Goal: Task Accomplishment & Management: Use online tool/utility

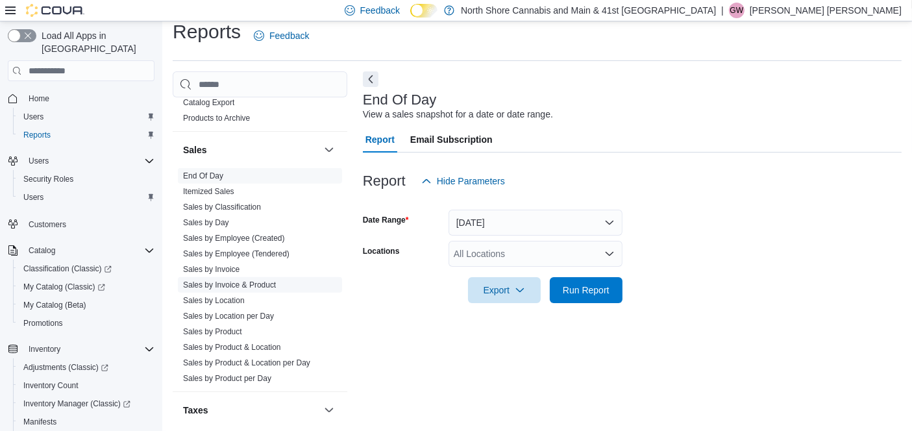
scroll to position [971, 0]
click at [231, 326] on link "Sales by Product" at bounding box center [212, 330] width 59 height 9
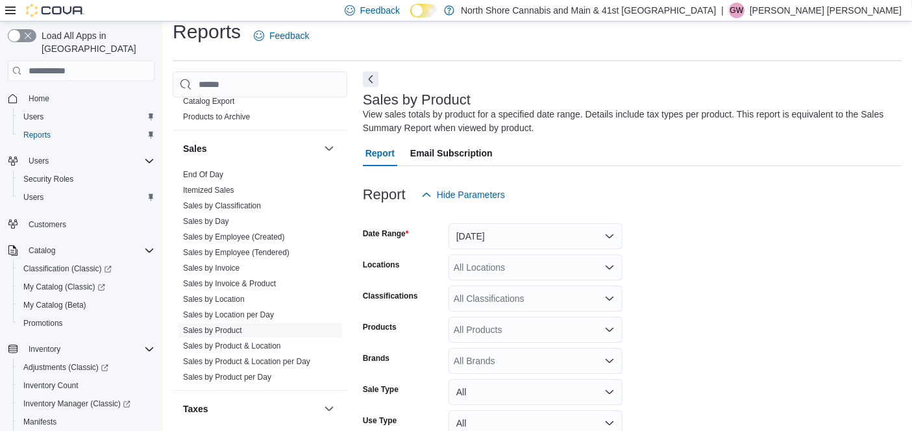
scroll to position [43, 0]
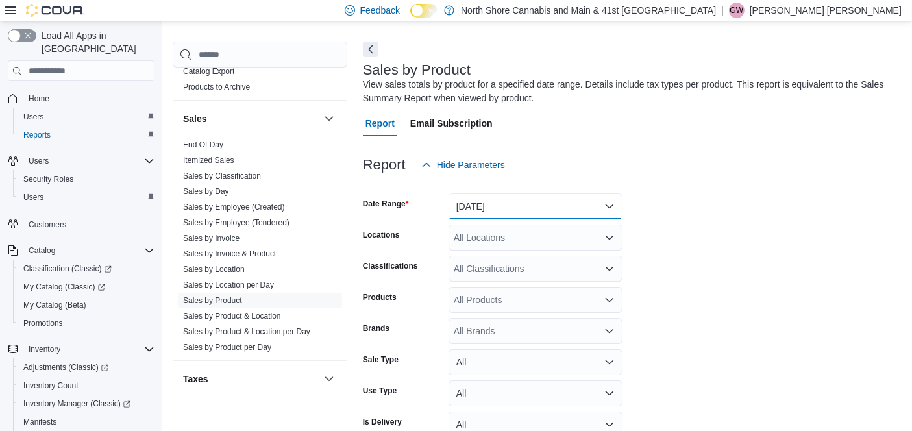
click at [507, 207] on button "[DATE]" at bounding box center [536, 207] width 174 height 26
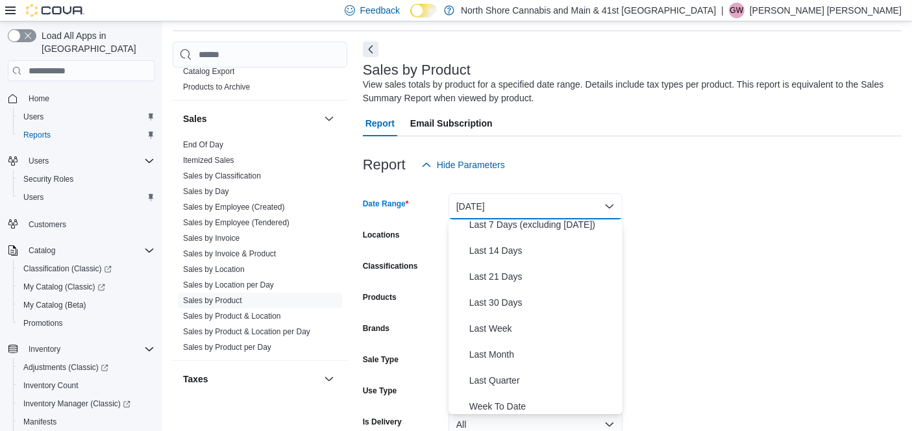
scroll to position [112, 0]
drag, startPoint x: 520, startPoint y: 306, endPoint x: 749, endPoint y: 323, distance: 229.9
click at [520, 307] on span "Last 30 Days" at bounding box center [544, 302] width 148 height 16
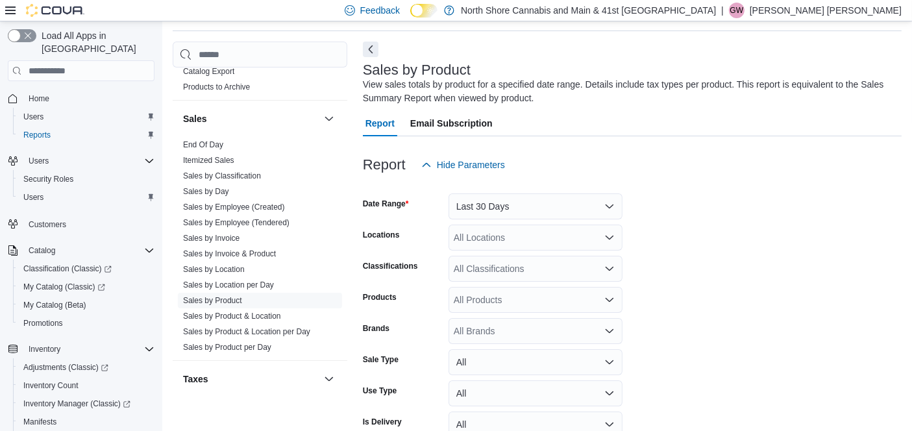
click at [757, 321] on form "Date Range Last 30 Days Locations All Locations Classifications All Classificat…" at bounding box center [632, 326] width 539 height 296
click at [528, 305] on div "All Products" at bounding box center [536, 300] width 174 height 26
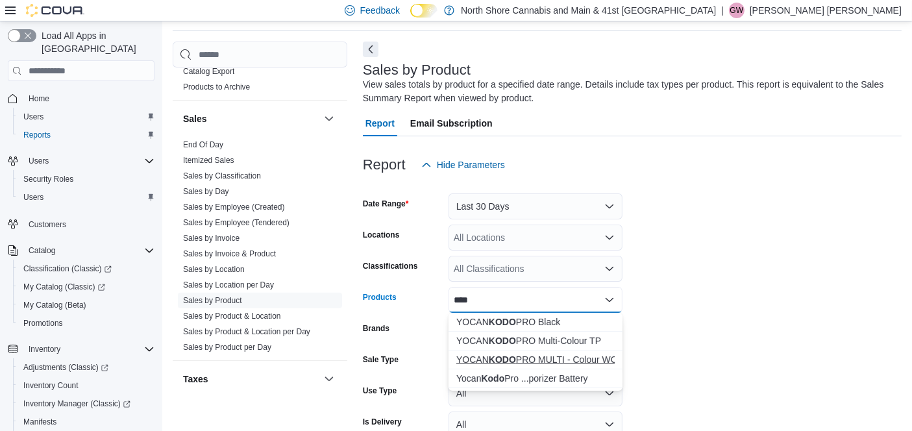
type input "****"
click at [595, 362] on div "YOCAN KODO PRO MULTI - Colour WCG" at bounding box center [536, 359] width 158 height 13
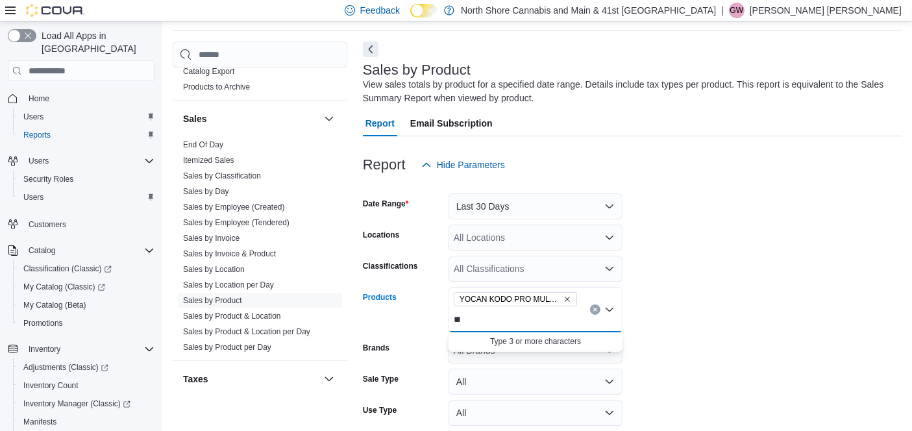
type input "*"
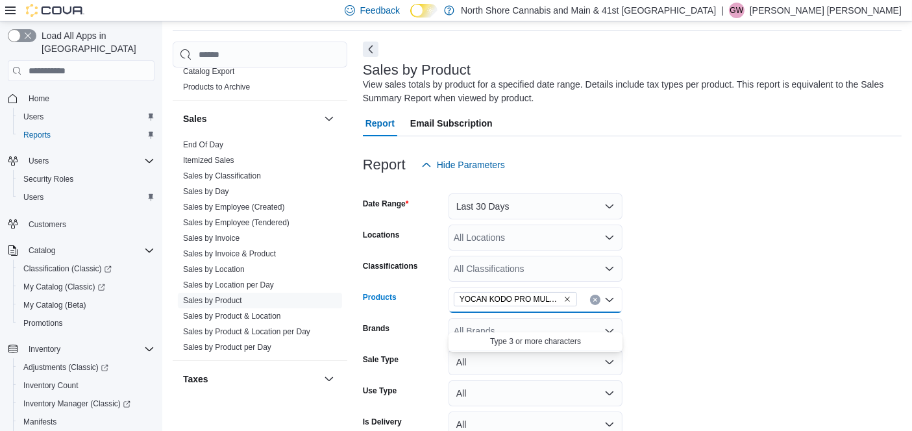
click at [744, 336] on form "Date Range Last 30 Days Locations All Locations Classifications All Classificat…" at bounding box center [632, 326] width 539 height 296
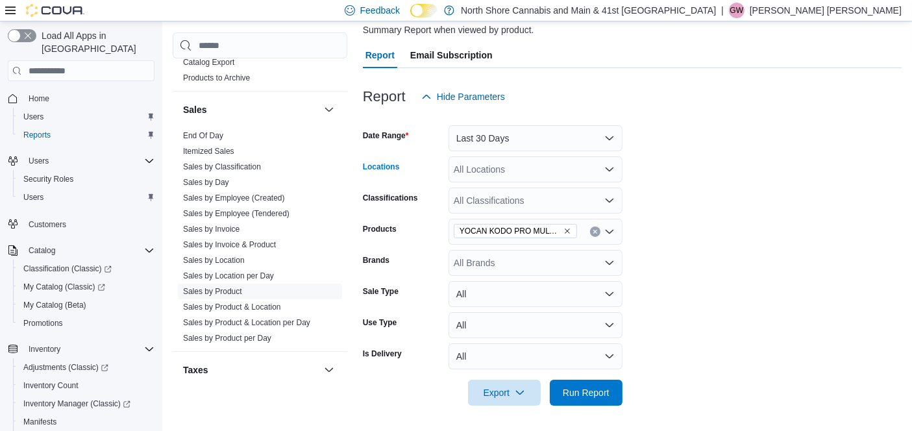
drag, startPoint x: 531, startPoint y: 166, endPoint x: 531, endPoint y: 179, distance: 12.3
click at [531, 168] on div "All Locations" at bounding box center [536, 170] width 174 height 26
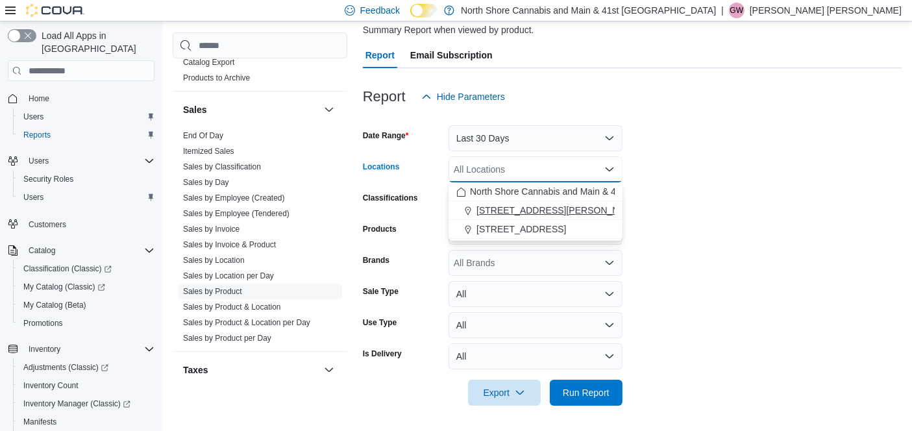
click at [526, 210] on span "[STREET_ADDRESS][PERSON_NAME]" at bounding box center [559, 210] width 165 height 13
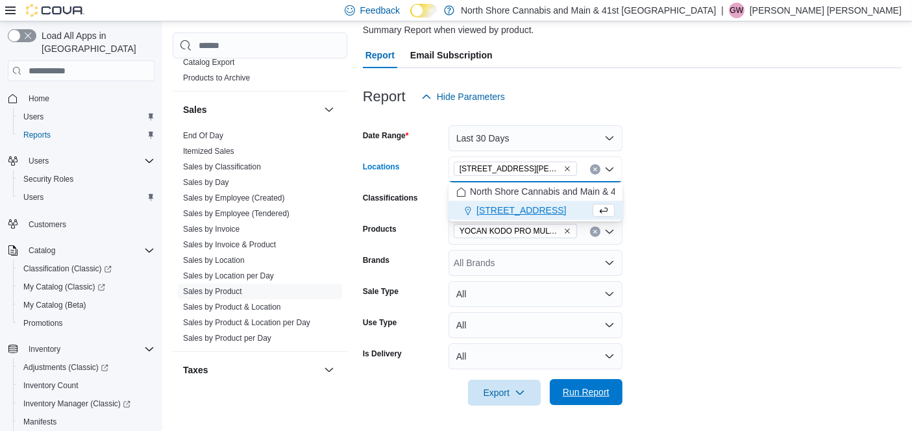
click at [583, 395] on span "Run Report" at bounding box center [586, 392] width 47 height 13
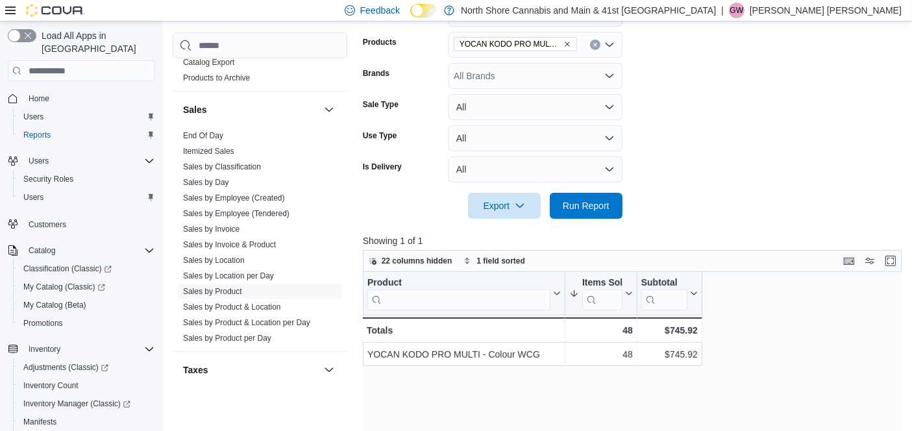
scroll to position [262, 0]
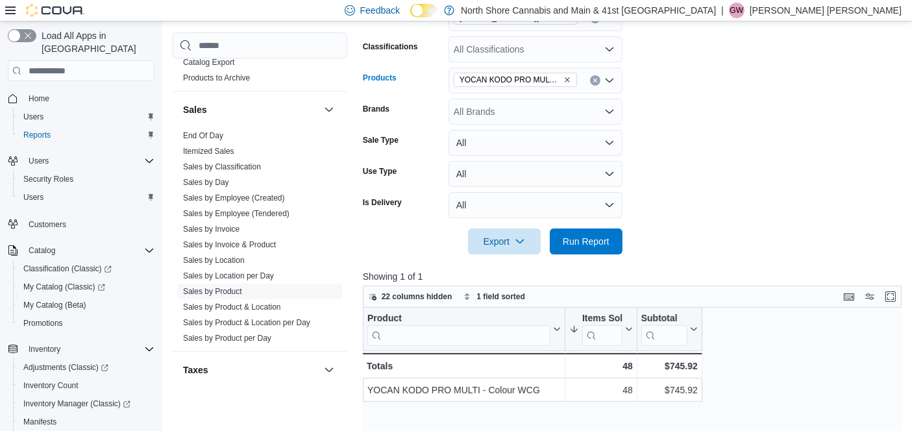
click at [570, 81] on icon "Remove YOCAN KODO PRO MULTI - Colour WCG from selection in this group" at bounding box center [568, 80] width 8 height 8
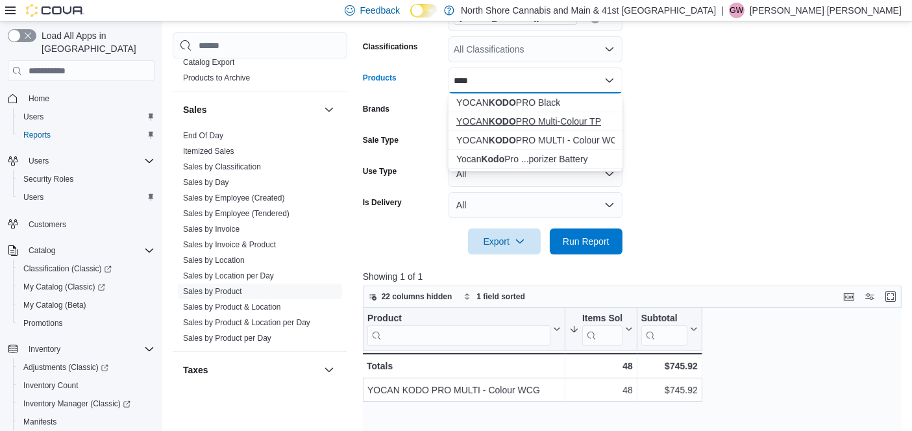
type input "****"
click at [569, 125] on div "YOCAN KODO PRO Multi-Colour TP" at bounding box center [536, 121] width 158 height 13
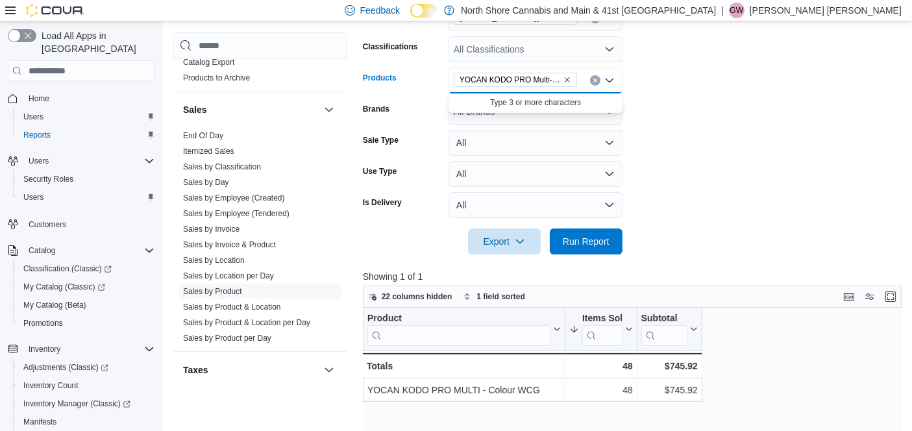
click at [683, 108] on form "Date Range Last 30 Days Locations [STREET_ADDRESS][PERSON_NAME] All Classificat…" at bounding box center [635, 106] width 545 height 296
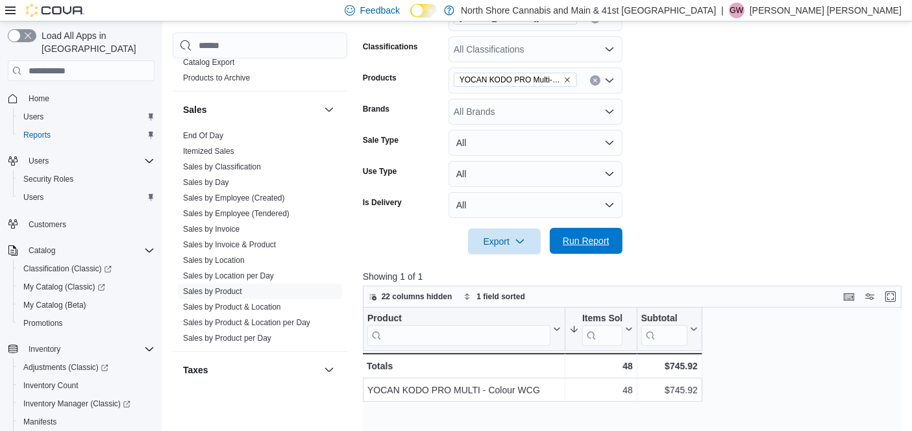
click at [601, 242] on span "Run Report" at bounding box center [586, 240] width 47 height 13
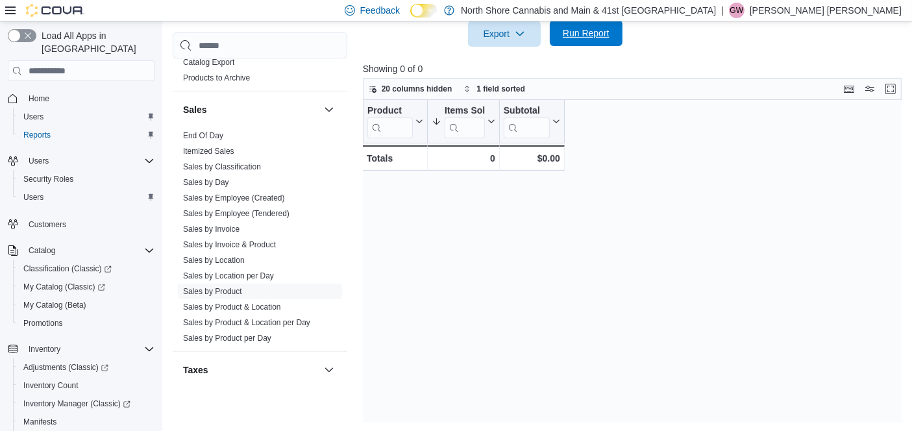
scroll to position [210, 0]
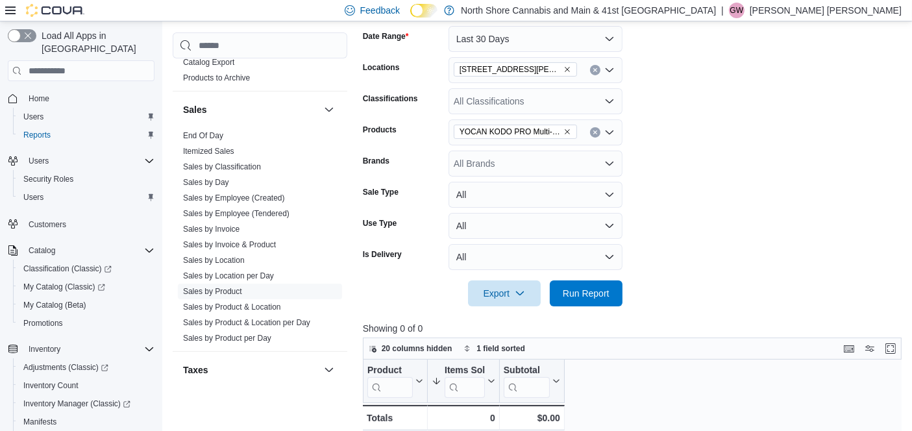
click at [566, 130] on icon "Remove YOCAN KODO PRO Multi-Colour TP from selection in this group" at bounding box center [568, 132] width 8 height 8
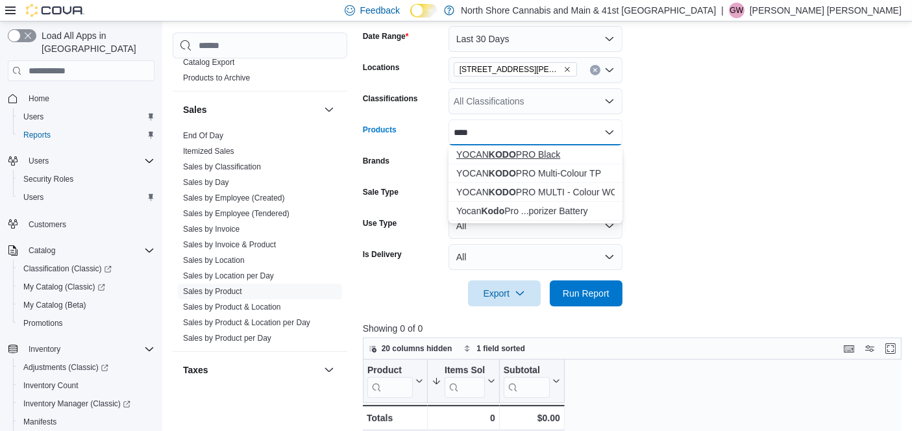
type input "****"
click at [558, 153] on div "YOCAN KODO PRO Black" at bounding box center [536, 154] width 158 height 13
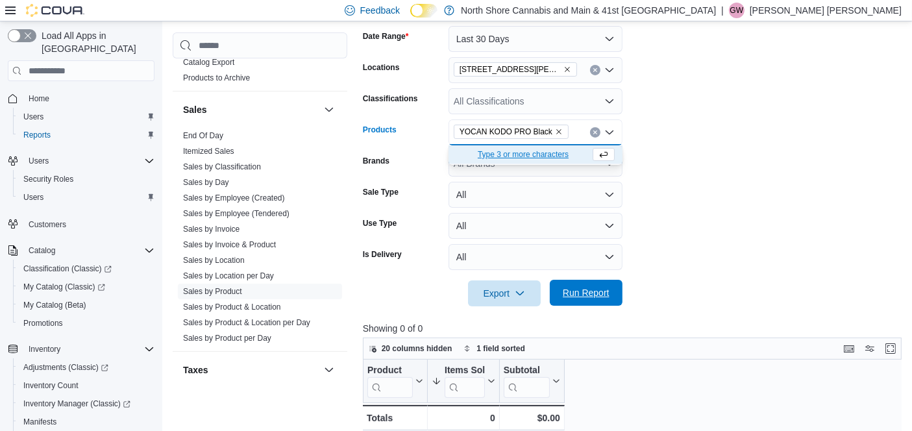
click at [607, 304] on span "Run Report" at bounding box center [586, 293] width 57 height 26
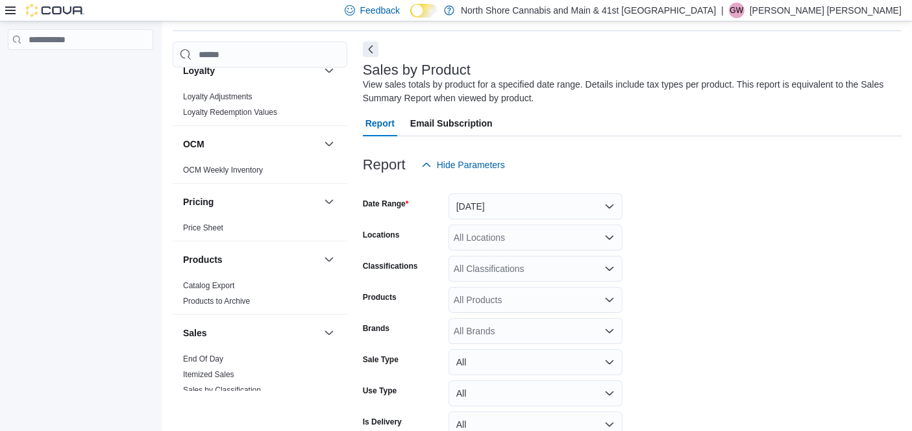
scroll to position [994, 0]
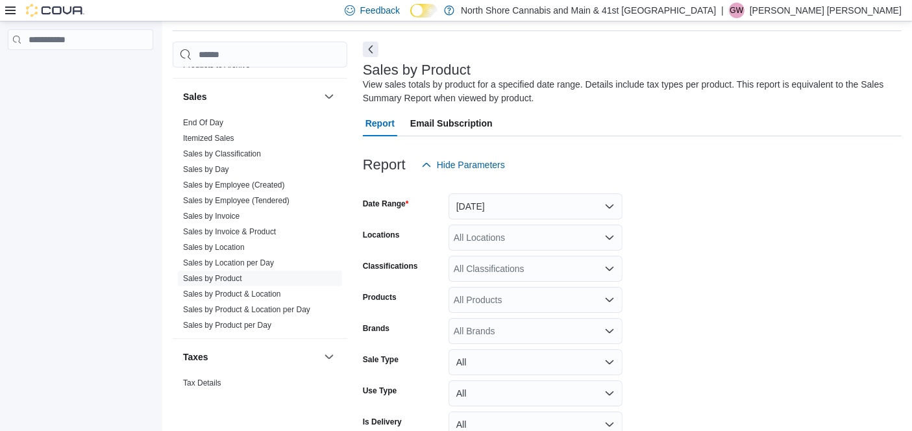
click at [217, 118] on link "End Of Day" at bounding box center [203, 122] width 40 height 9
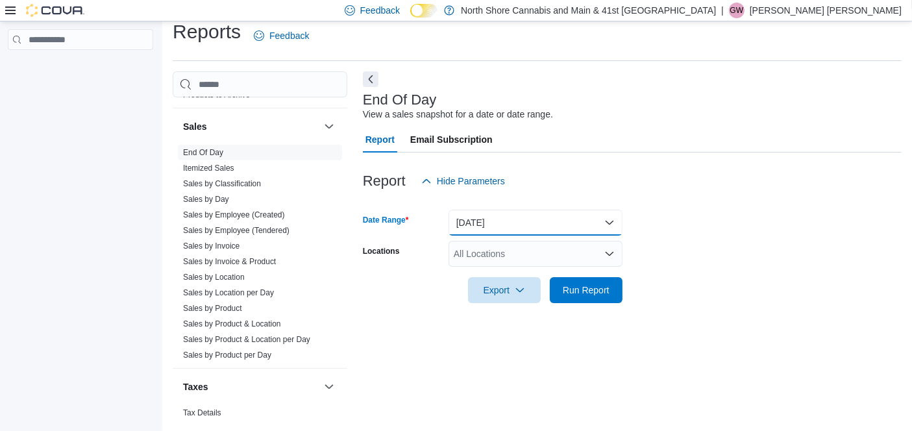
click at [520, 221] on button "[DATE]" at bounding box center [536, 223] width 174 height 26
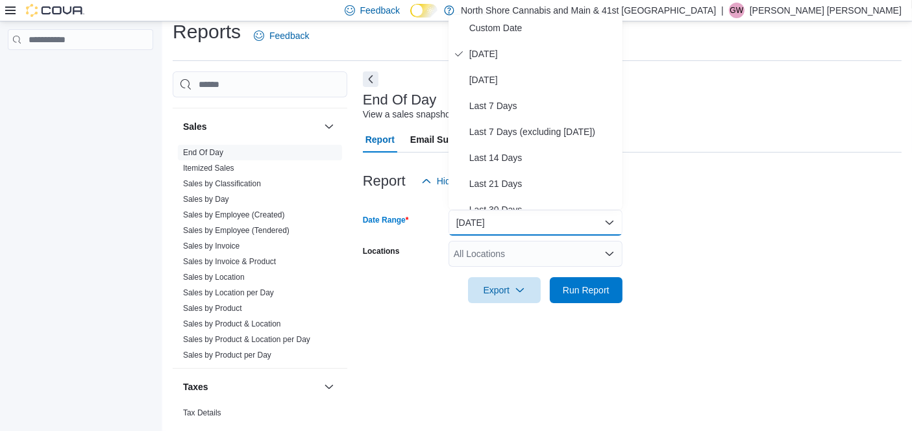
click at [673, 106] on div "End Of Day View a sales snapshot for a date or date range." at bounding box center [629, 106] width 532 height 29
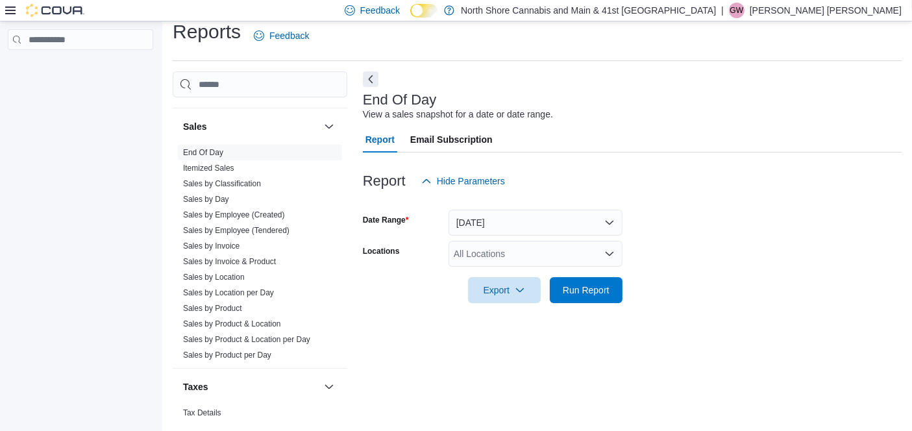
click at [505, 273] on div at bounding box center [632, 272] width 539 height 10
click at [505, 266] on div "All Locations" at bounding box center [536, 254] width 174 height 26
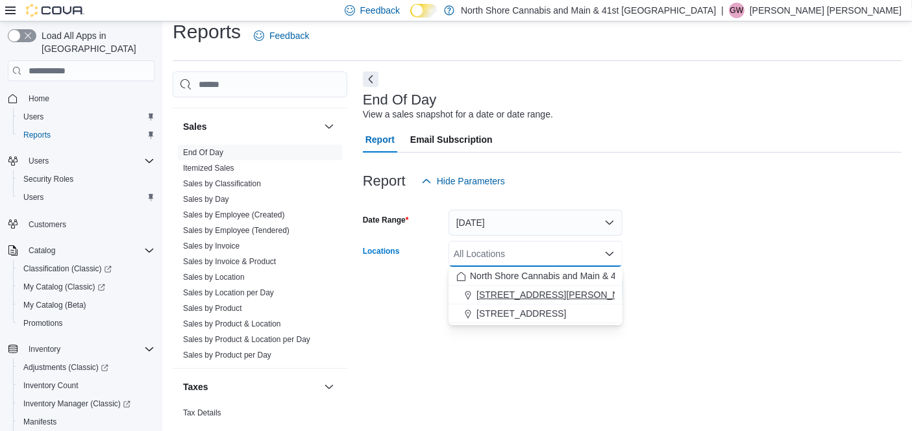
click at [527, 290] on span "[STREET_ADDRESS][PERSON_NAME]" at bounding box center [559, 294] width 165 height 13
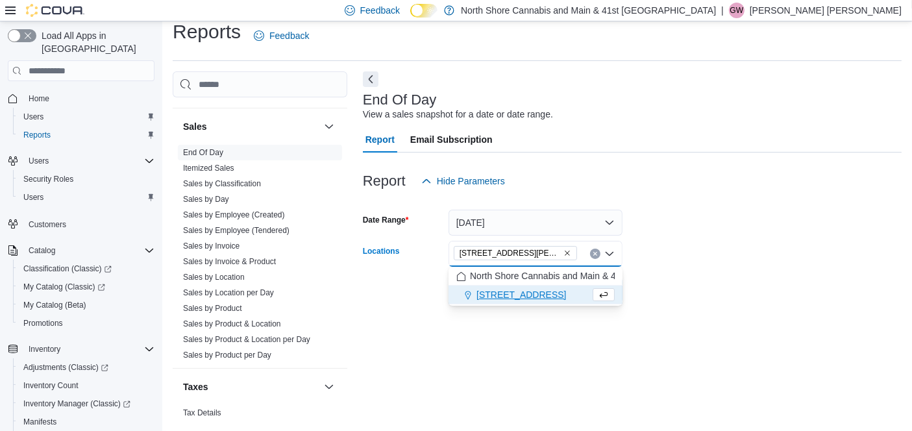
click at [657, 292] on form "Date Range Today Locations 1520 Barrow St. Combo box. Selected. 1520 Barrow St.…" at bounding box center [632, 248] width 539 height 109
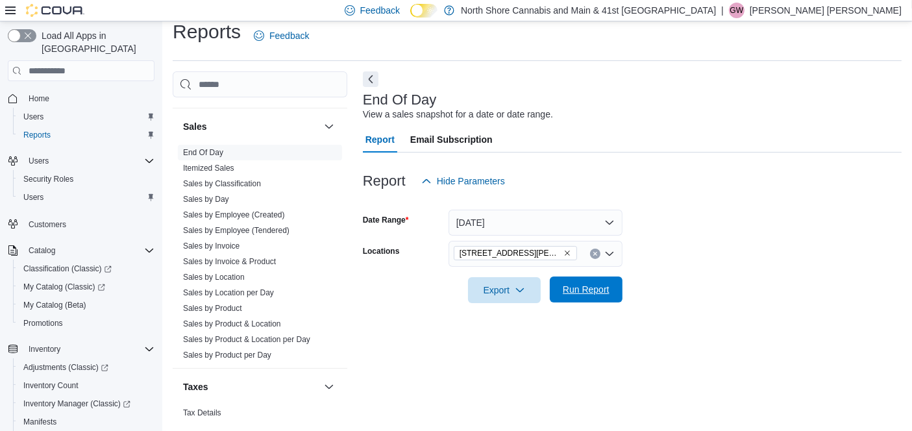
click at [599, 287] on span "Run Report" at bounding box center [586, 289] width 47 height 13
